Goal: Task Accomplishment & Management: Use online tool/utility

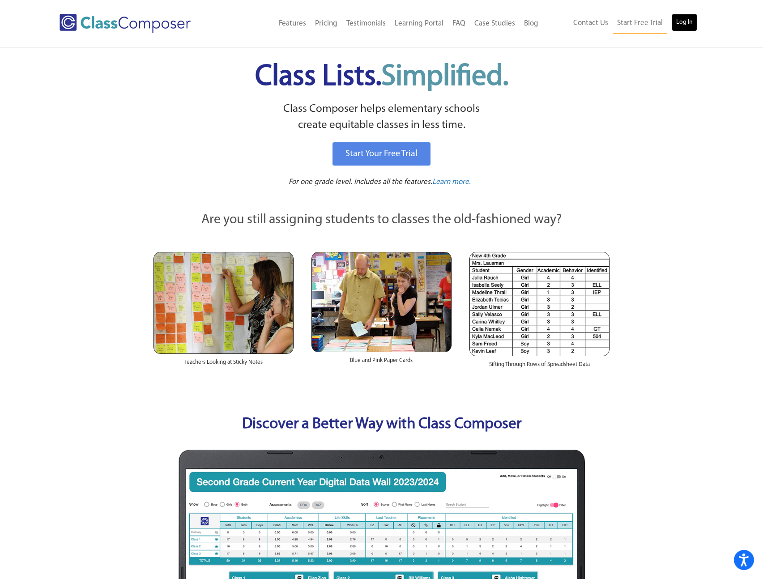
click at [697, 22] on link "Log In" at bounding box center [685, 22] width 26 height 18
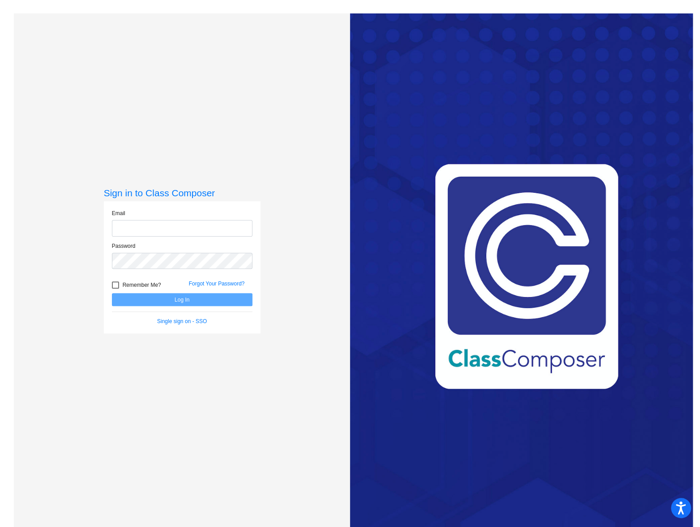
type input "[EMAIL_ADDRESS][DOMAIN_NAME]"
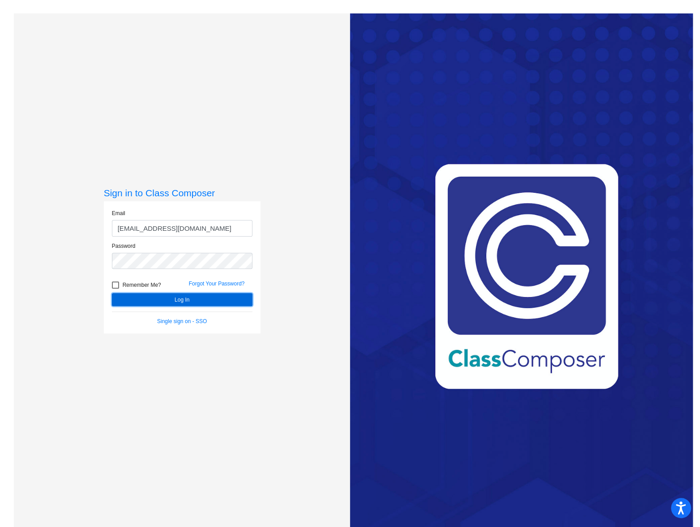
click at [161, 306] on button "Log In" at bounding box center [182, 299] width 141 height 13
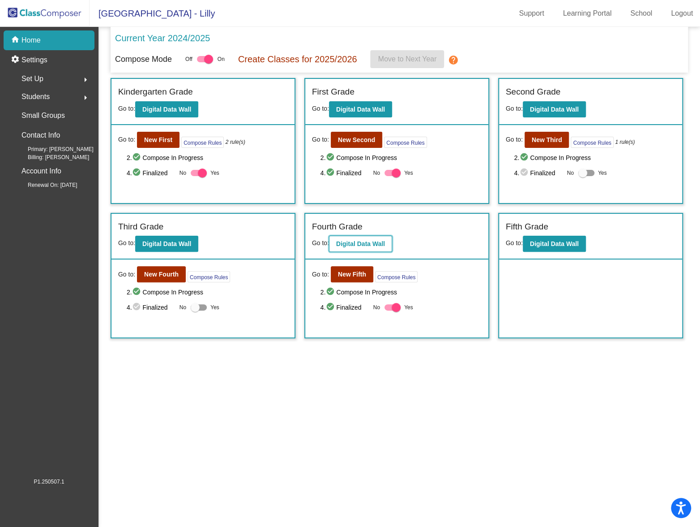
click at [365, 245] on b "Digital Data Wall" at bounding box center [360, 243] width 49 height 7
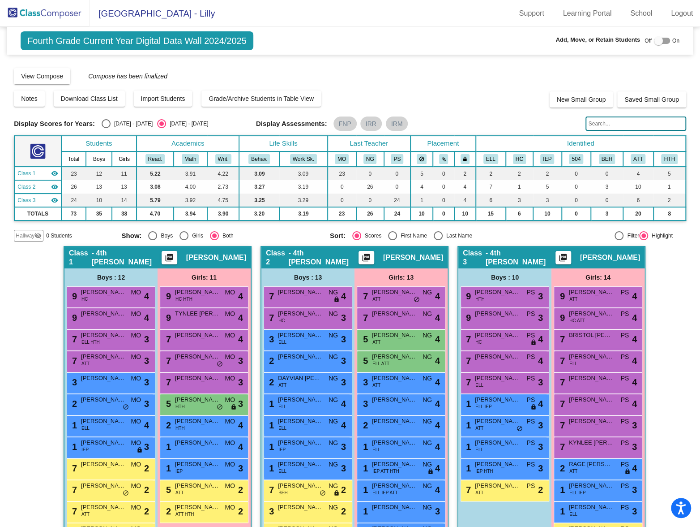
click at [610, 127] on input "text" at bounding box center [636, 123] width 101 height 14
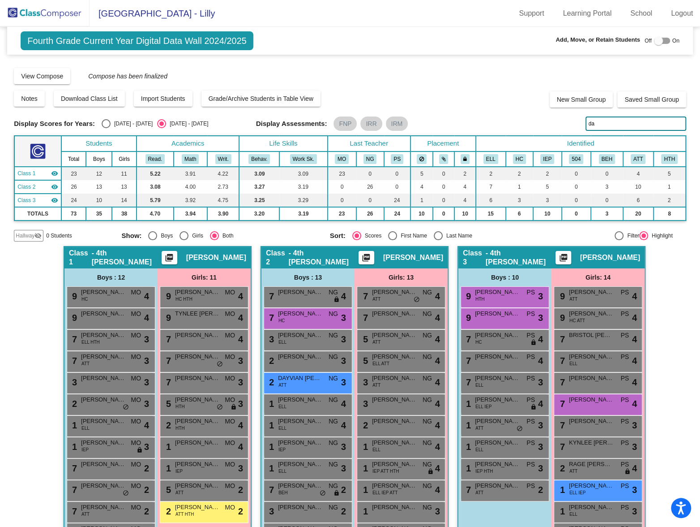
type input "d"
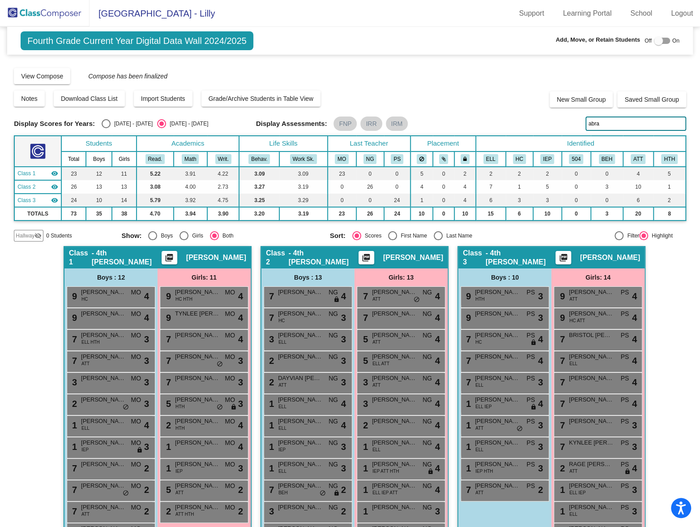
drag, startPoint x: 607, startPoint y: 124, endPoint x: 518, endPoint y: 116, distance: 89.1
click at [521, 116] on div "Display Scores for Years: [DATE] - [DATE] [DATE] - [DATE] Display Assessments: …" at bounding box center [350, 123] width 672 height 14
type input "abr"
click at [95, 41] on span "Fourth Grade Current Year Digital Data Wall 2024/2025" at bounding box center [137, 40] width 233 height 19
click at [421, 72] on div "Compose View Compose View & Edit Compose Submit Classes Compose has been finali…" at bounding box center [350, 75] width 672 height 17
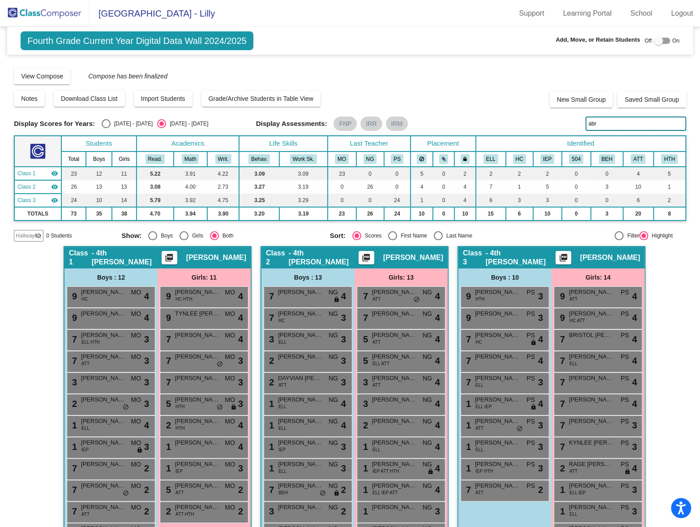
click at [53, 12] on img at bounding box center [45, 13] width 90 height 26
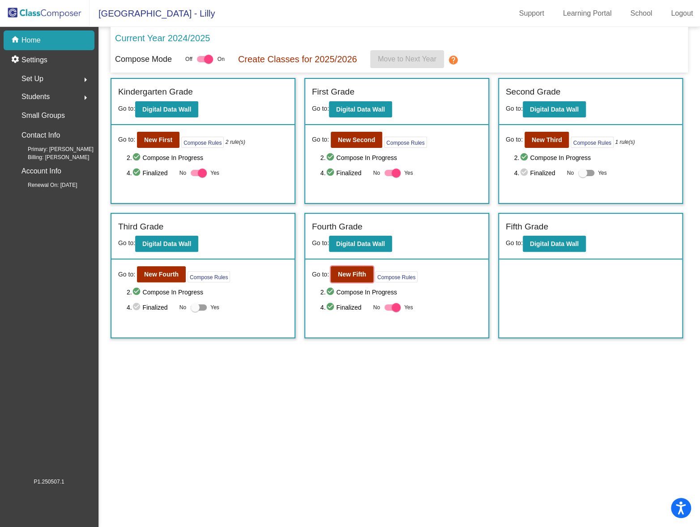
drag, startPoint x: 351, startPoint y: 272, endPoint x: 456, endPoint y: 350, distance: 131.5
click at [435, 337] on div "Fourth Grade Go to: Digital Data Wall Go to: New Fifth Compose Rules 2. check_c…" at bounding box center [396, 276] width 185 height 126
click at [180, 274] on button "New Fourth" at bounding box center [161, 274] width 49 height 16
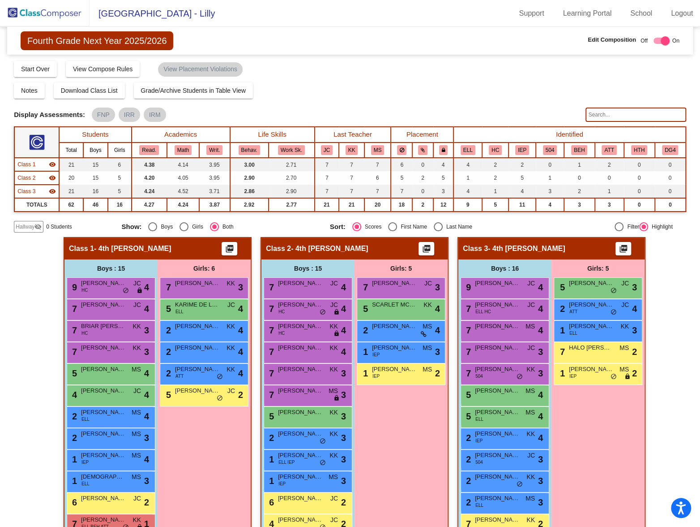
click at [635, 116] on input "text" at bounding box center [636, 114] width 101 height 14
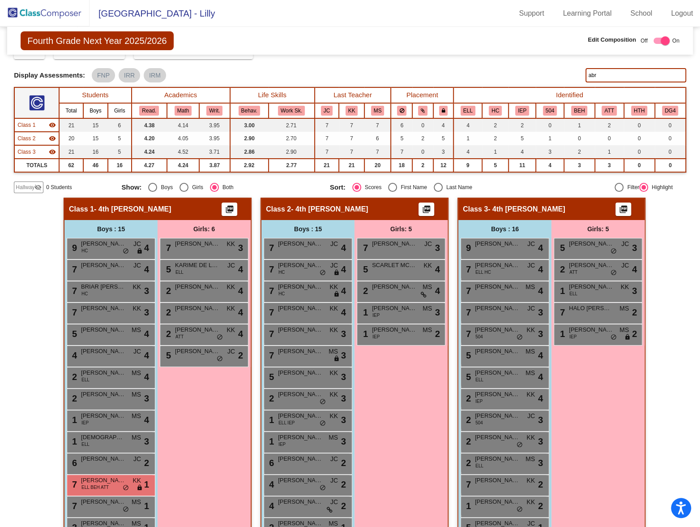
scroll to position [47, 0]
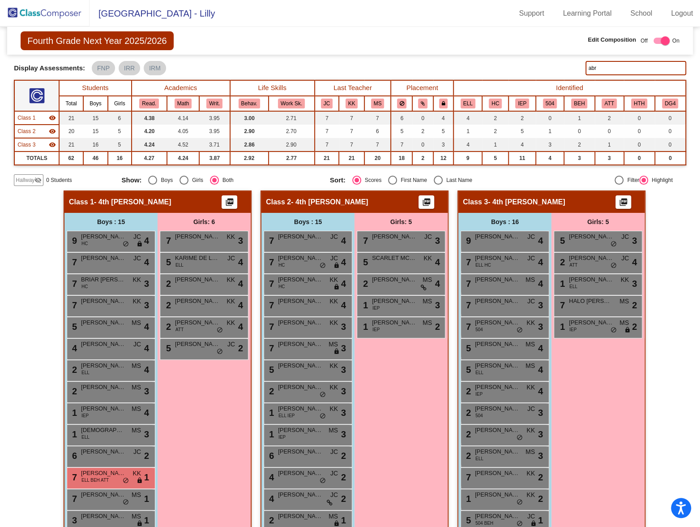
type input "abr"
